Goal: Task Accomplishment & Management: Use online tool/utility

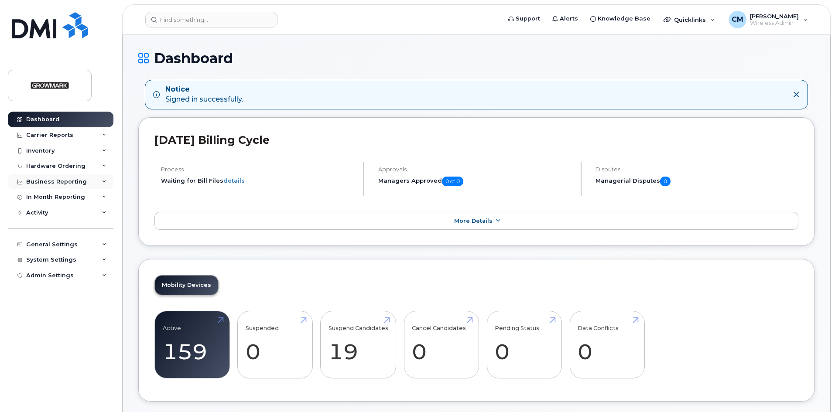
click at [75, 181] on div "Business Reporting" at bounding box center [56, 181] width 61 height 7
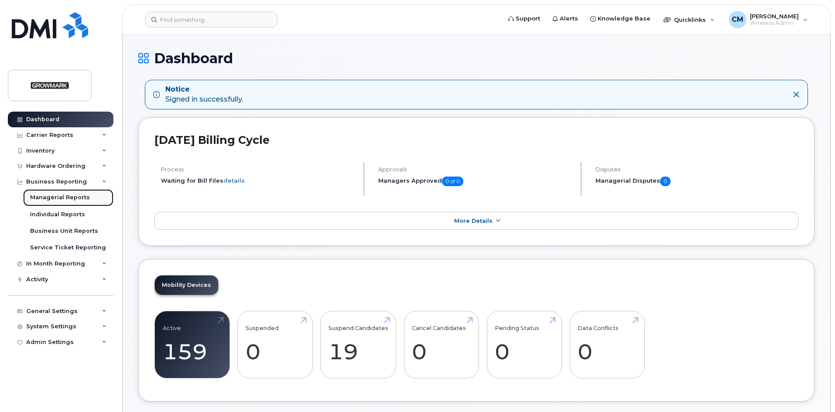
click at [62, 198] on div "Managerial Reports" at bounding box center [60, 198] width 60 height 8
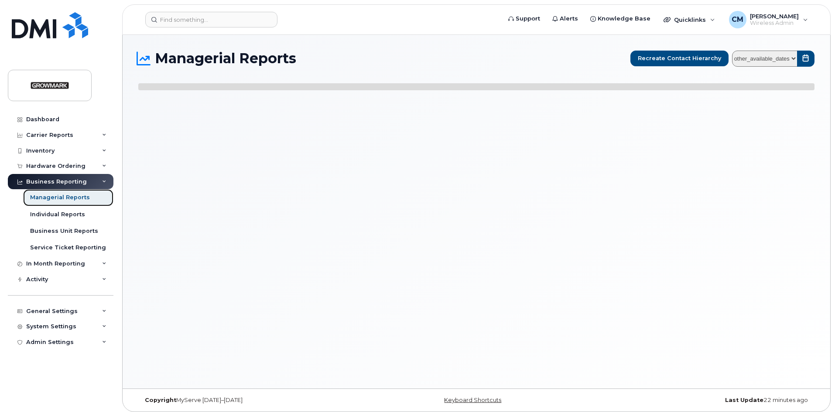
select select
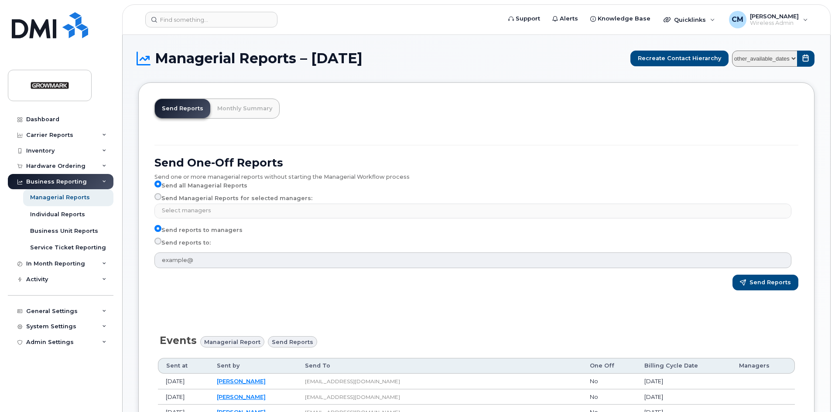
click at [156, 241] on input "Send reports to:" at bounding box center [157, 241] width 7 height 7
radio input "true"
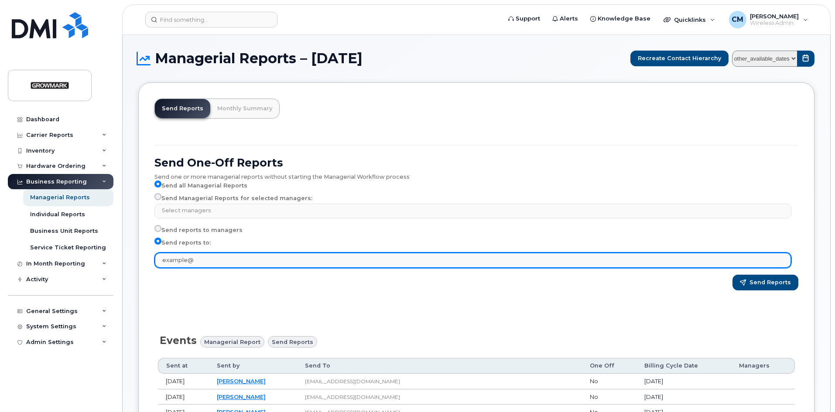
click at [198, 260] on input "text" at bounding box center [472, 261] width 637 height 16
type input "cmorrison@centralontariofs.ca"
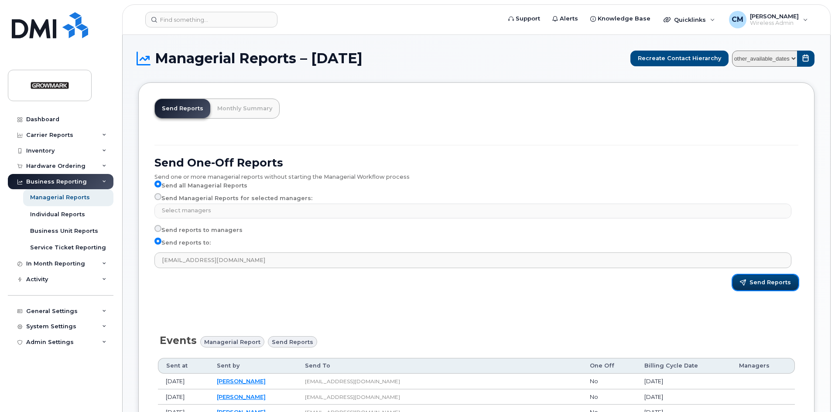
click at [769, 279] on span "Send Reports" at bounding box center [769, 283] width 41 height 8
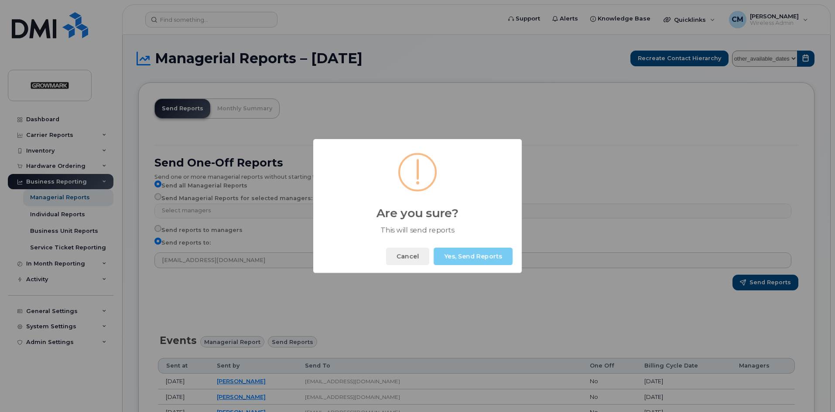
click at [488, 255] on button "Yes, Send Reports" at bounding box center [473, 256] width 79 height 17
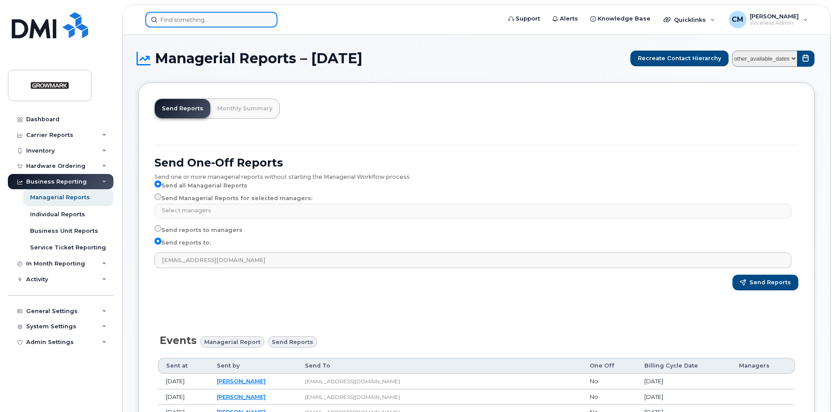
click at [191, 19] on input at bounding box center [211, 20] width 132 height 16
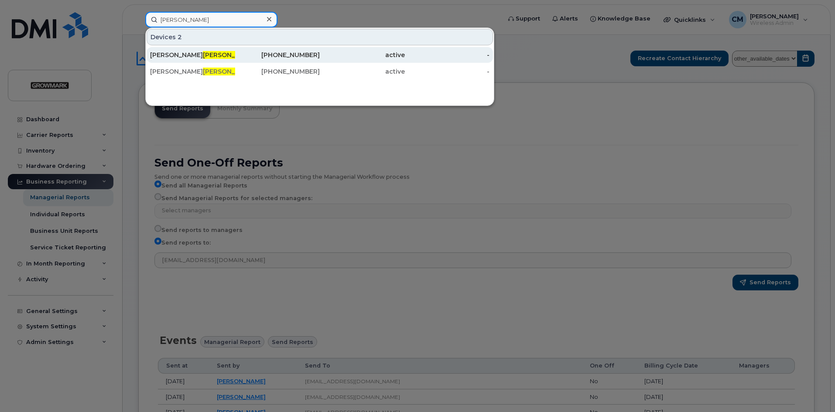
type input "hodgson"
click at [203, 53] on span "Hodgson" at bounding box center [229, 55] width 53 height 8
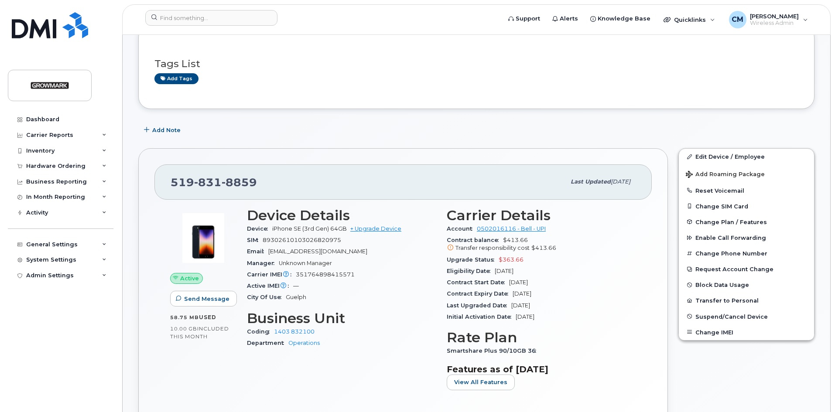
scroll to position [131, 0]
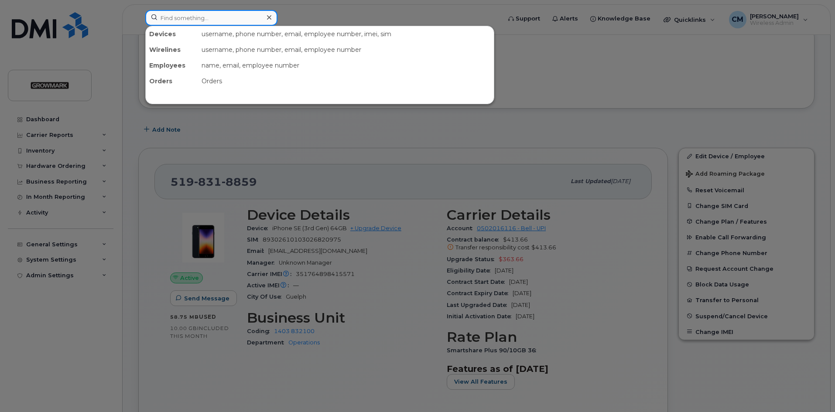
click at [176, 17] on input at bounding box center [211, 18] width 132 height 16
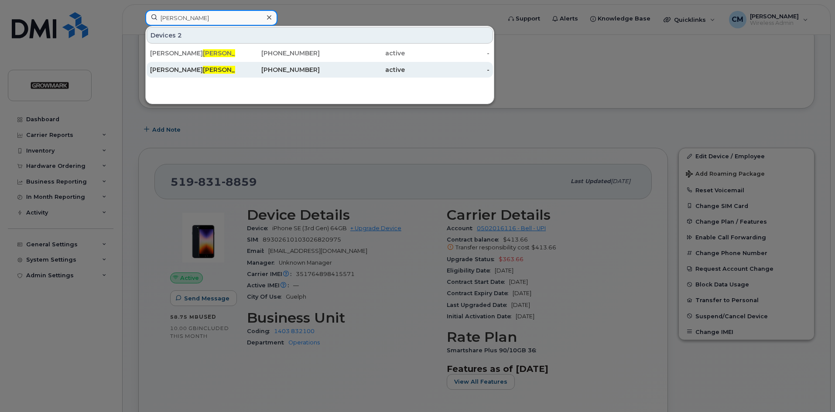
type input "Hodgson"
click at [203, 67] on span "Hodgson" at bounding box center [229, 70] width 53 height 8
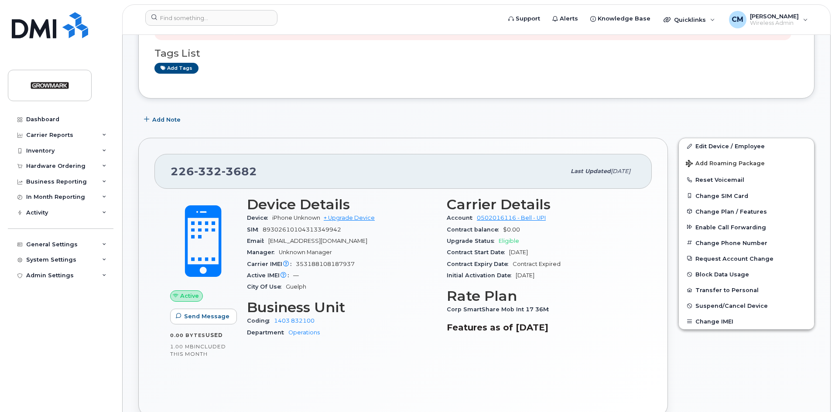
scroll to position [44, 0]
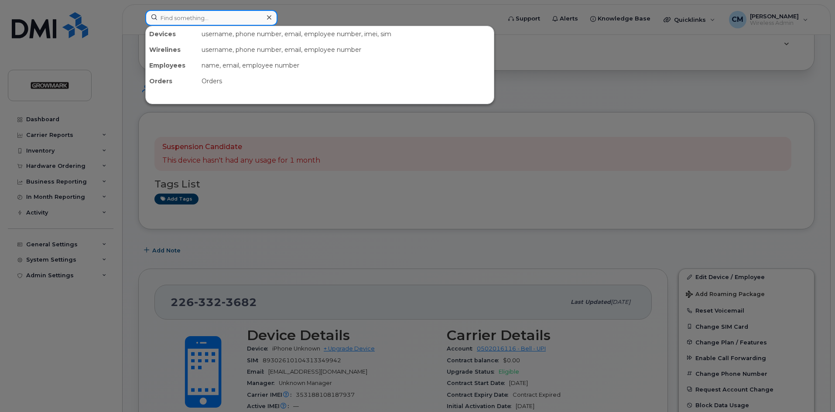
click at [231, 14] on input at bounding box center [211, 18] width 132 height 16
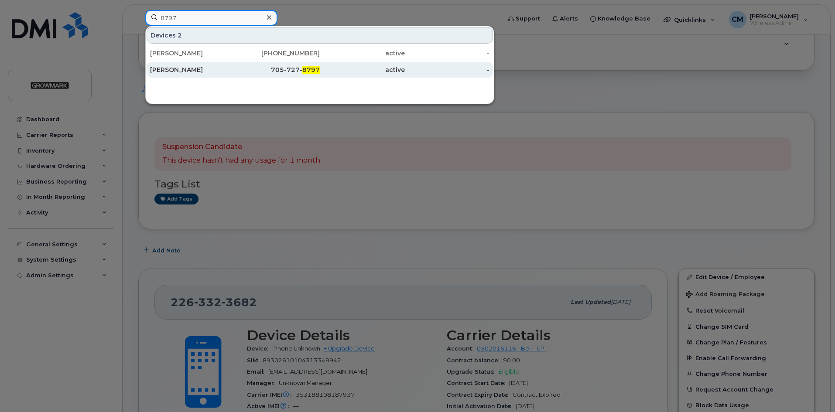
type input "8797"
click at [316, 67] on span "8797" at bounding box center [310, 70] width 17 height 8
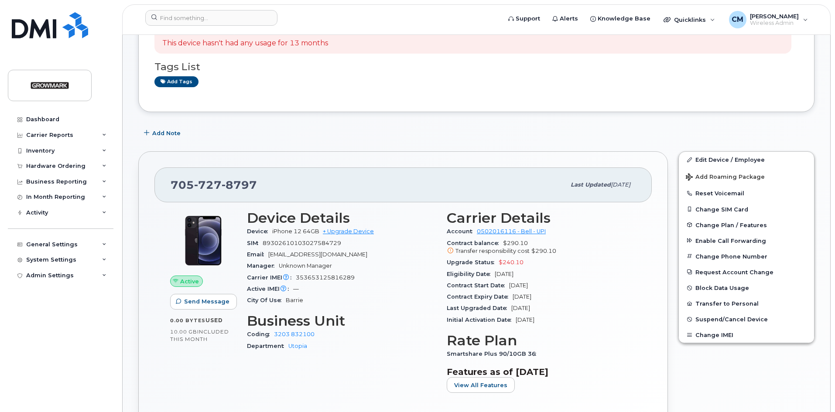
scroll to position [87, 0]
click at [180, 21] on input at bounding box center [211, 18] width 132 height 16
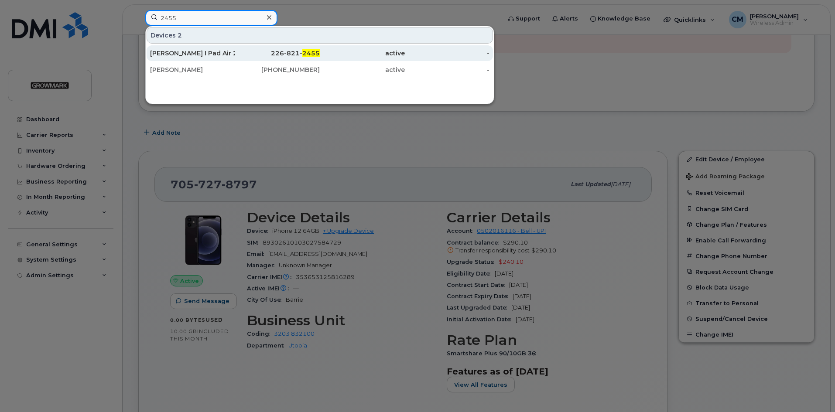
type input "2455"
click at [203, 50] on div "Barb Skipper I Pad Air 2020 64 Gb" at bounding box center [192, 53] width 85 height 9
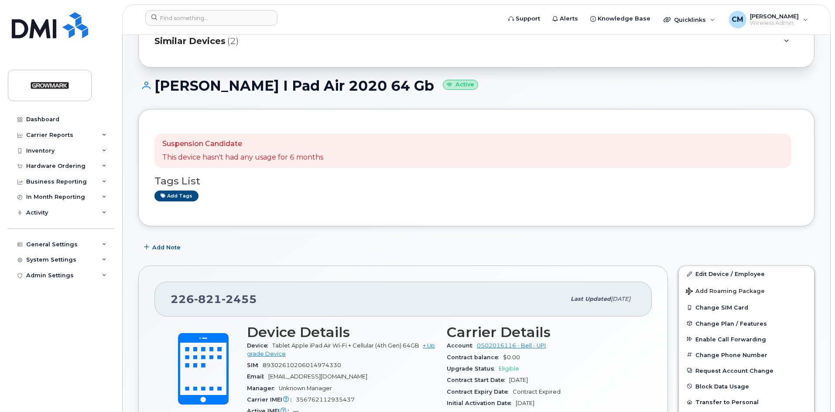
scroll to position [44, 0]
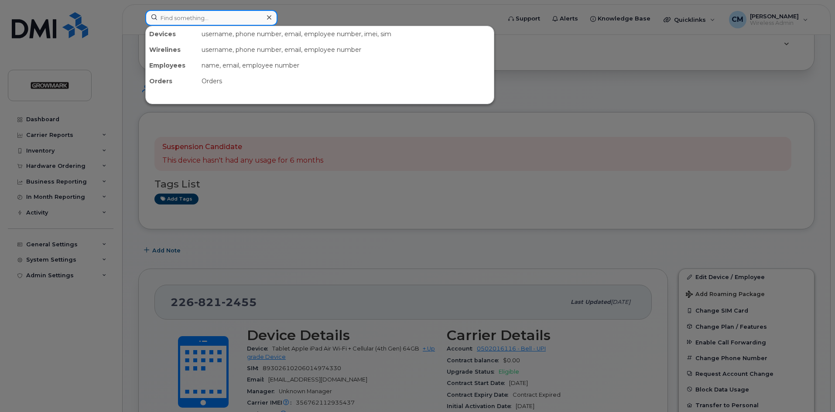
click at [205, 20] on input at bounding box center [211, 18] width 132 height 16
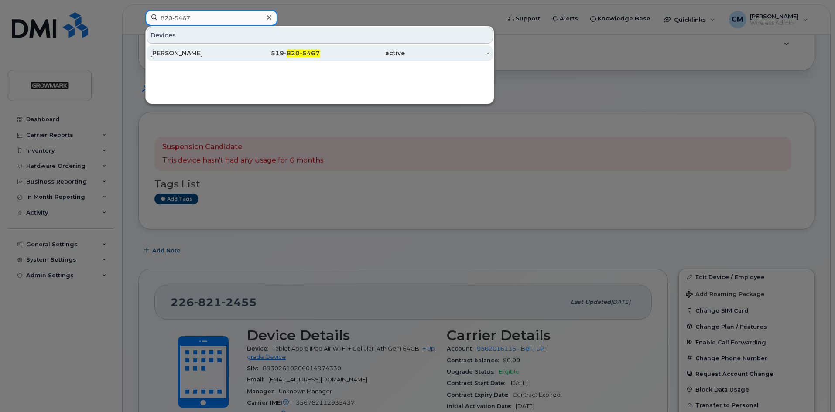
type input "820-5467"
click at [202, 49] on div "[PERSON_NAME]" at bounding box center [192, 53] width 85 height 9
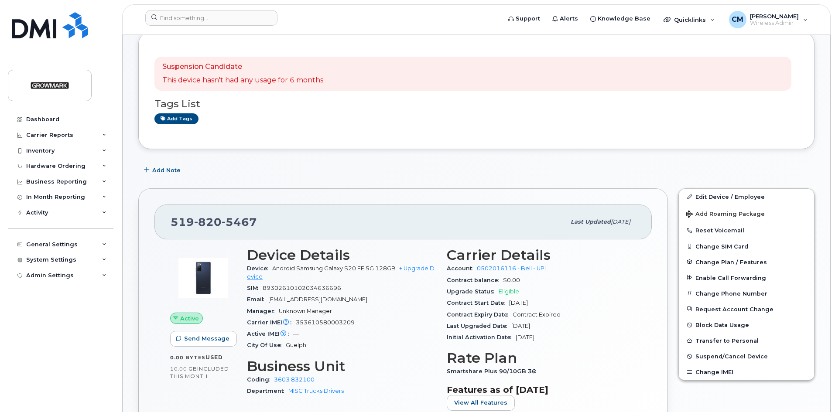
scroll to position [131, 0]
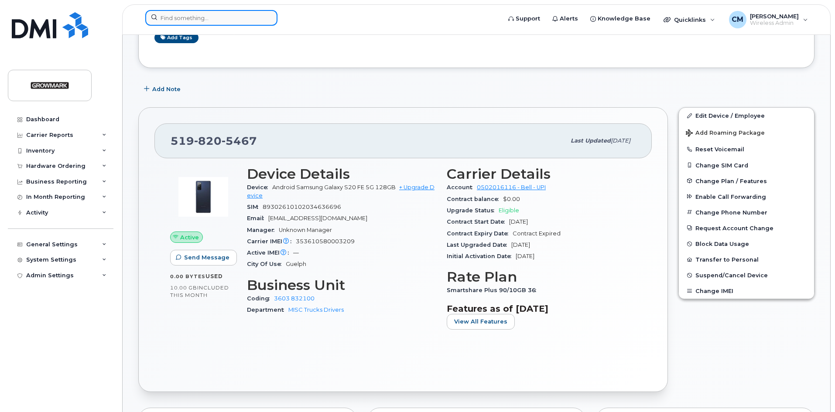
click at [206, 18] on input at bounding box center [211, 18] width 132 height 16
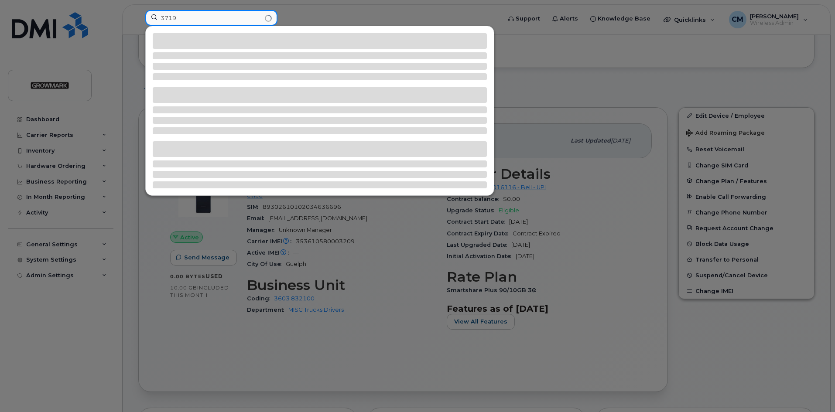
type input "3719"
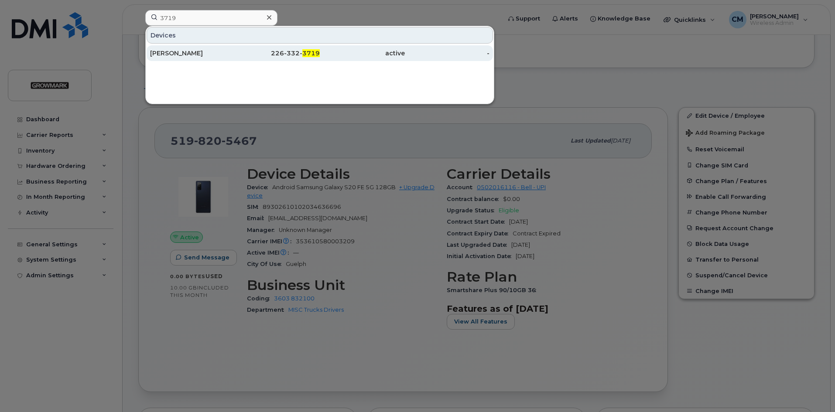
click at [177, 50] on div "[PERSON_NAME]" at bounding box center [192, 53] width 85 height 9
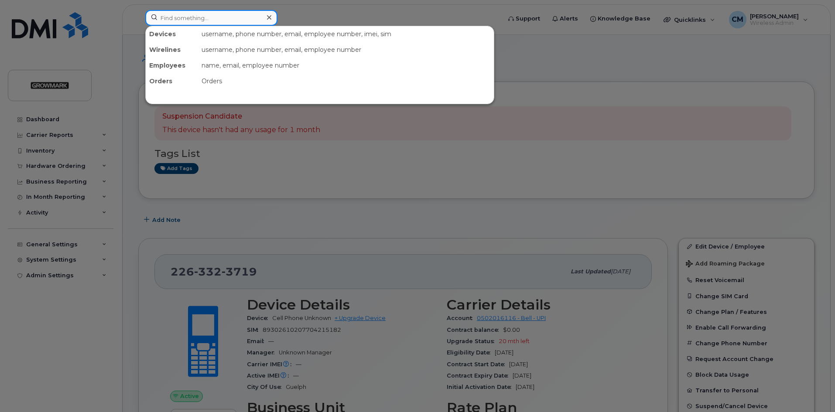
click at [213, 15] on input at bounding box center [211, 18] width 132 height 16
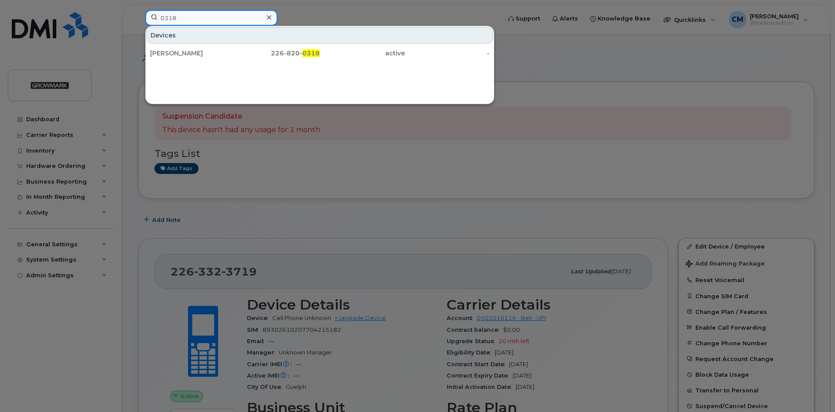
type input "0318"
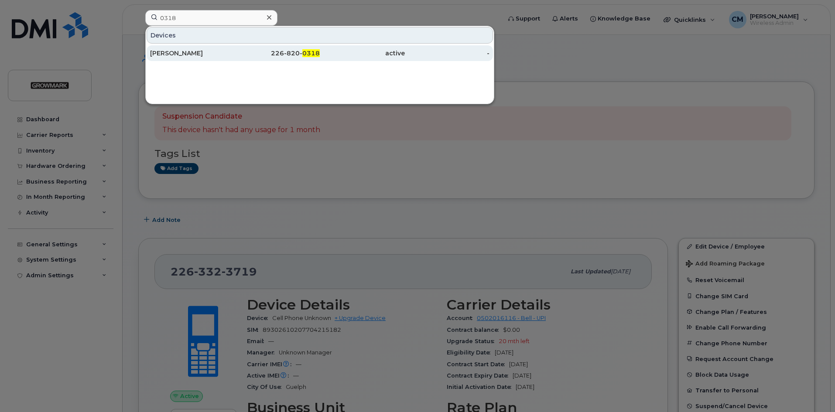
click at [165, 50] on div "[PERSON_NAME]" at bounding box center [192, 53] width 85 height 9
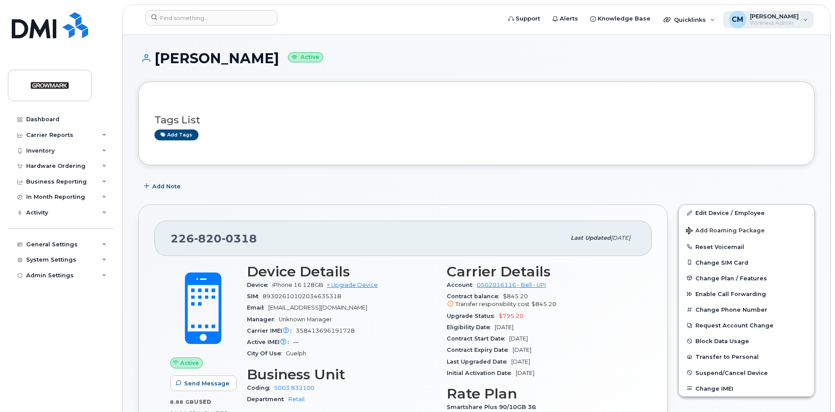
click at [783, 20] on span "Wireless Admin" at bounding box center [774, 23] width 49 height 7
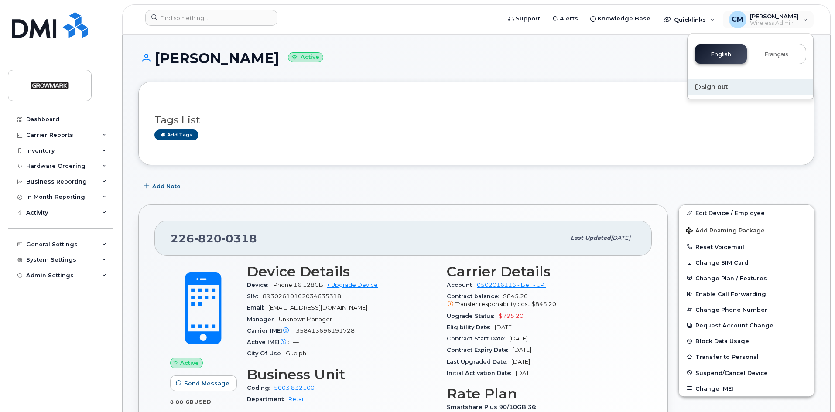
click at [713, 86] on div "Sign out" at bounding box center [750, 87] width 126 height 16
